Goal: Task Accomplishment & Management: Use online tool/utility

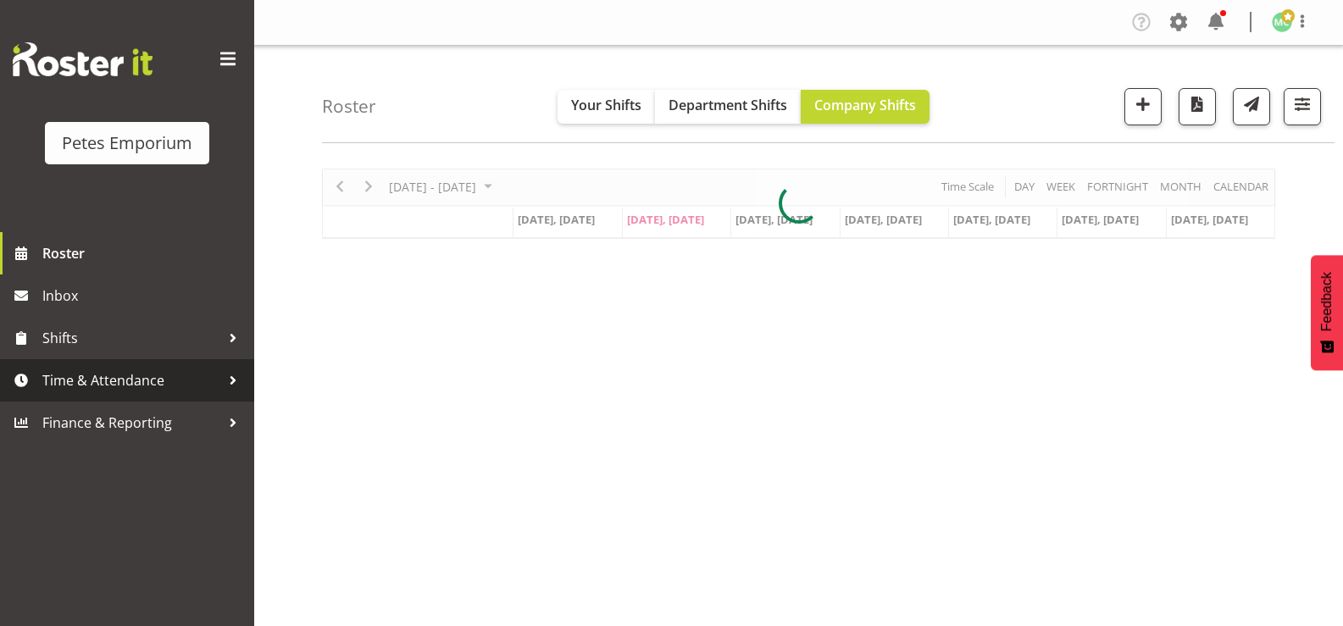
click at [134, 384] on span "Time & Attendance" at bounding box center [131, 380] width 178 height 25
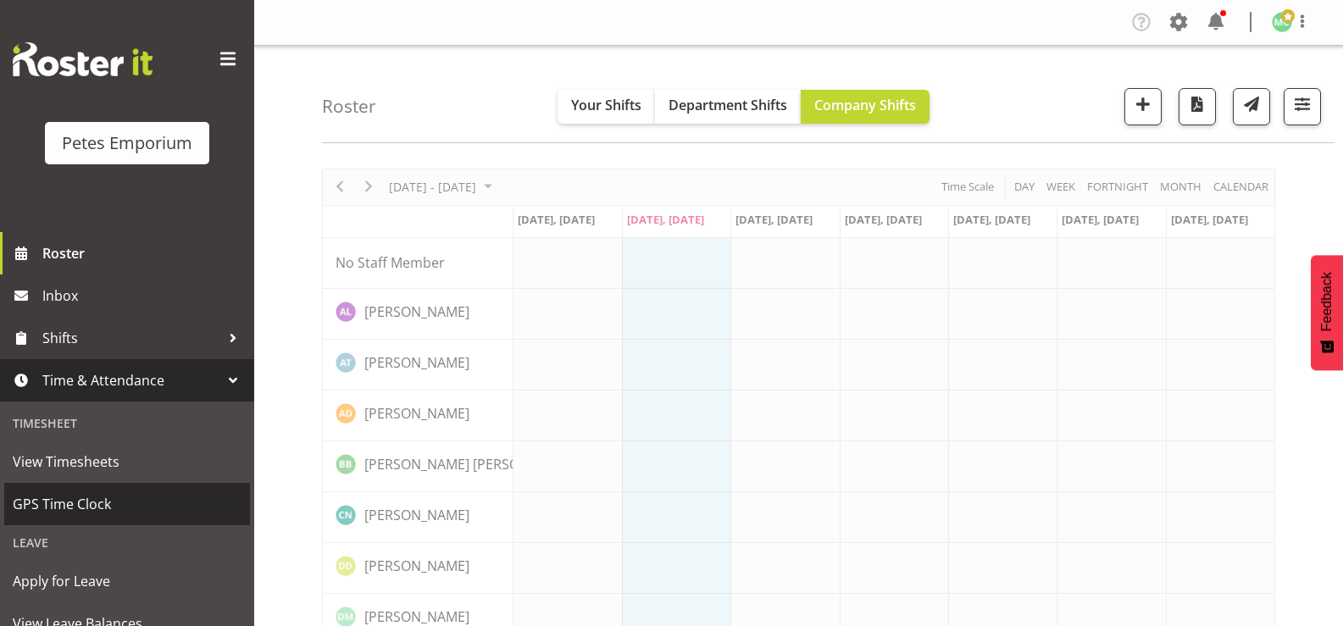
click at [109, 503] on span "GPS Time Clock" at bounding box center [127, 504] width 229 height 25
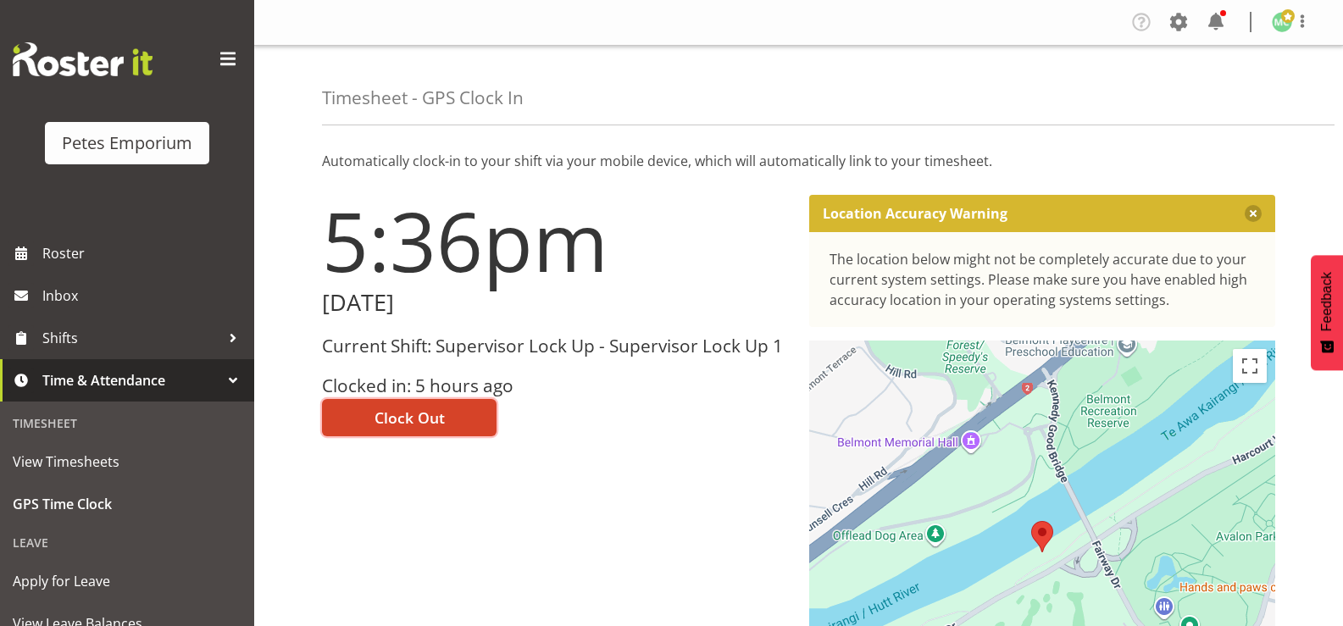
click at [408, 421] on span "Clock Out" at bounding box center [410, 418] width 70 height 22
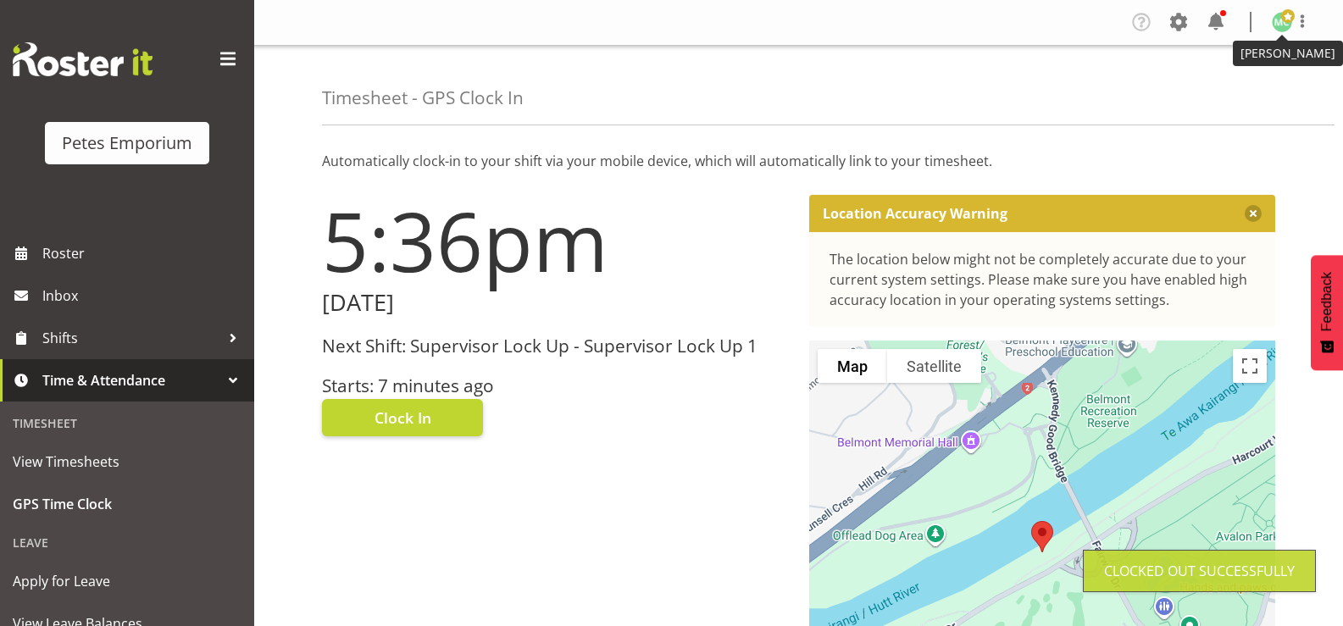
click at [1287, 15] on span at bounding box center [1288, 16] width 14 height 14
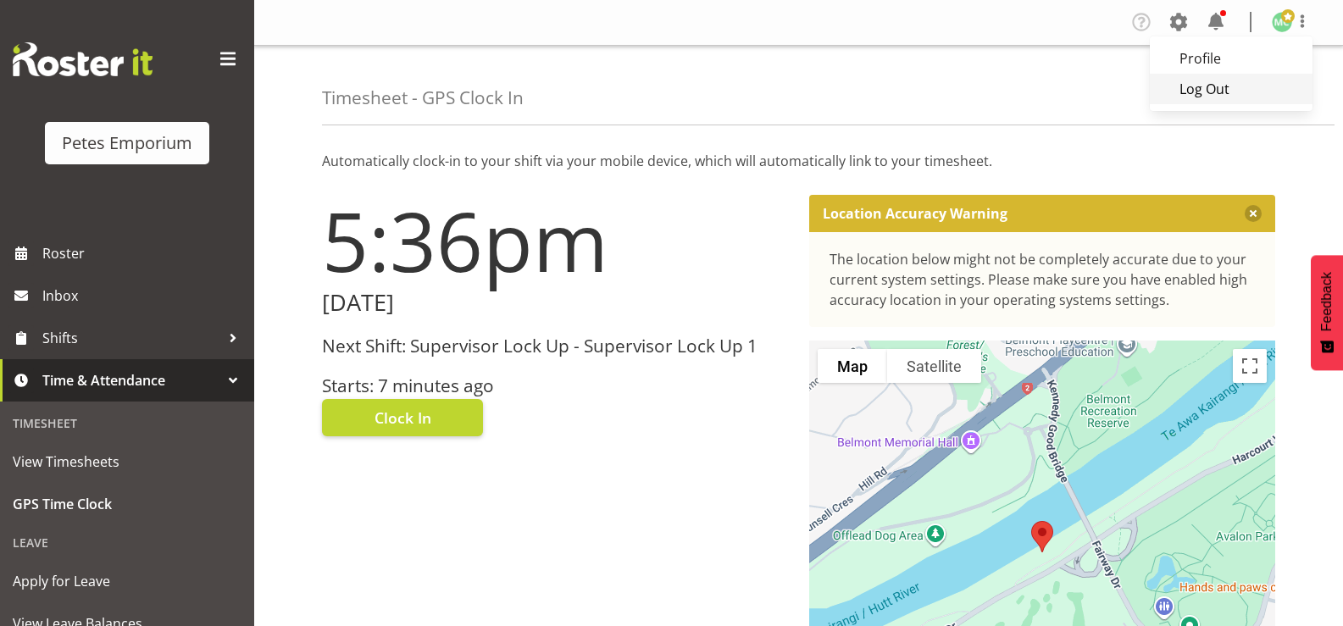
click at [1209, 81] on link "Log Out" at bounding box center [1231, 89] width 163 height 31
